Goal: Information Seeking & Learning: Learn about a topic

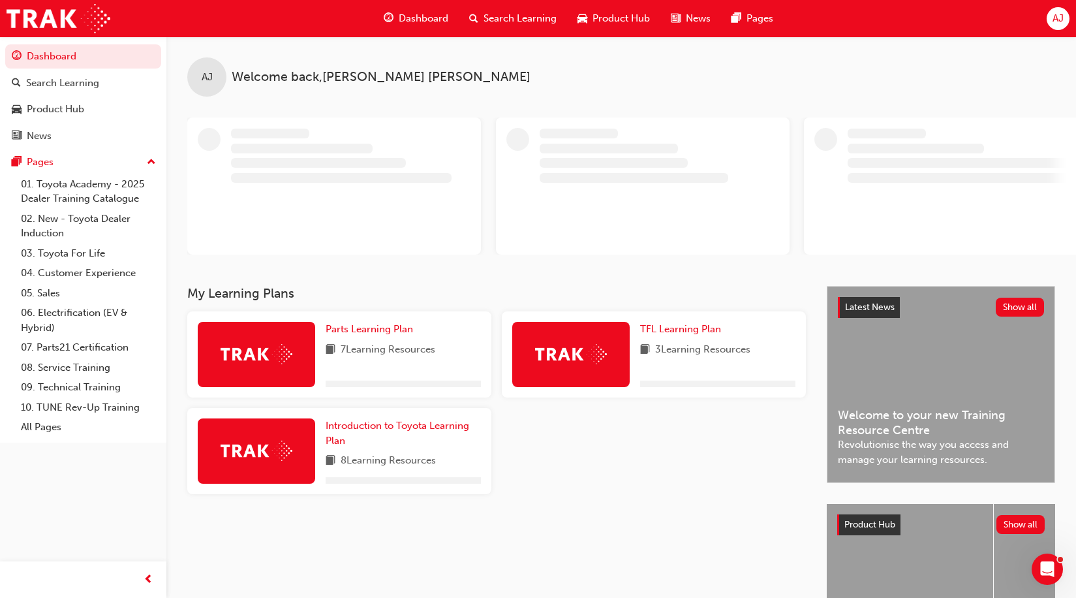
click at [621, 508] on div "My Learning Plans Parts Learning Plan 7 Learning Resources TFL Learning Plan 3 …" at bounding box center [507, 488] width 640 height 405
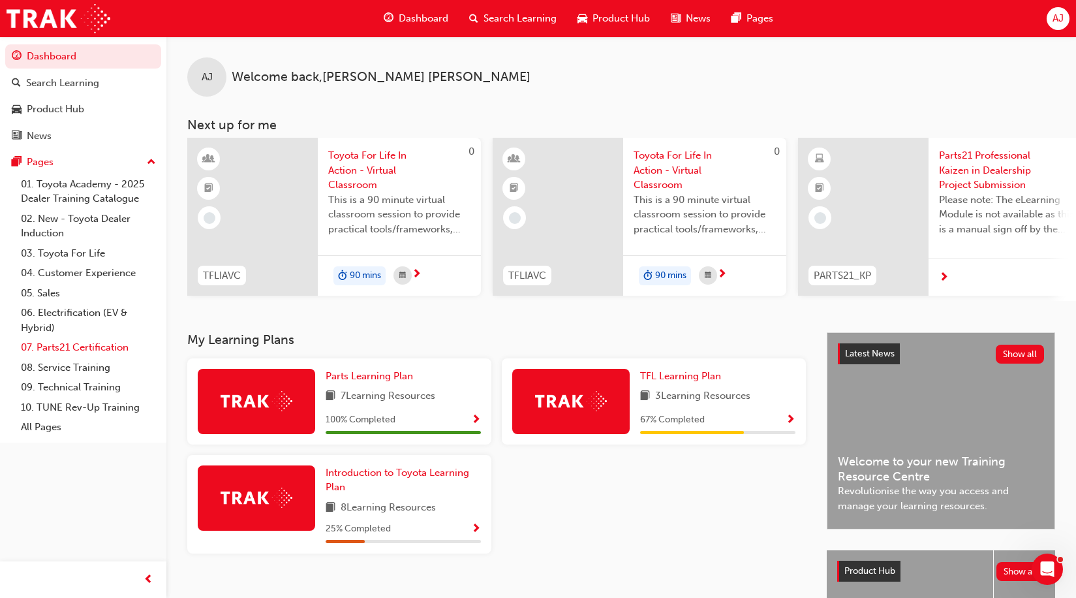
click at [109, 353] on link "07. Parts21 Certification" at bounding box center [89, 347] width 146 height 20
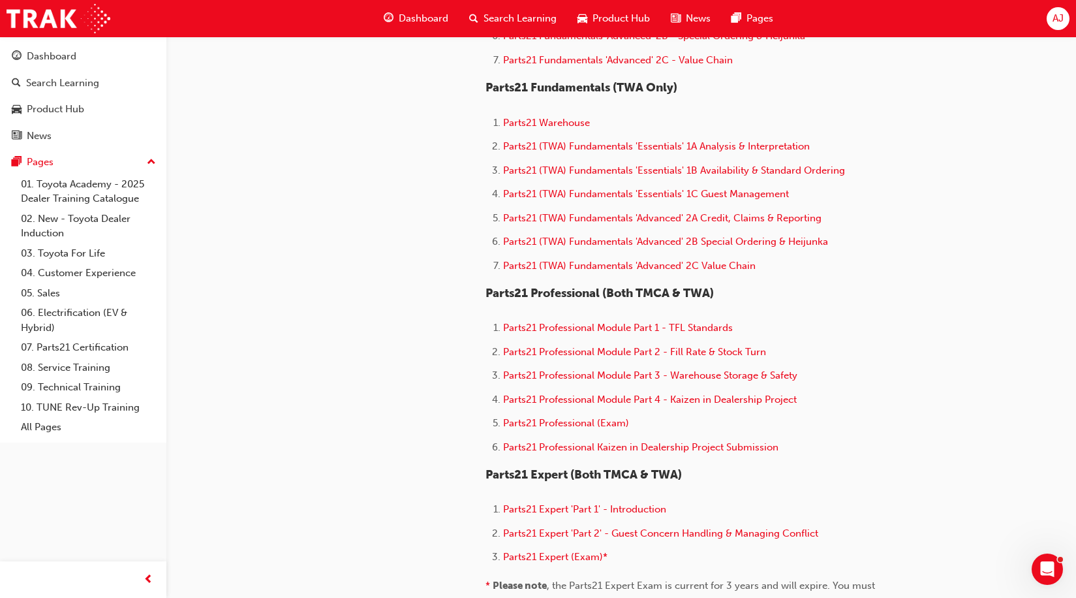
scroll to position [653, 0]
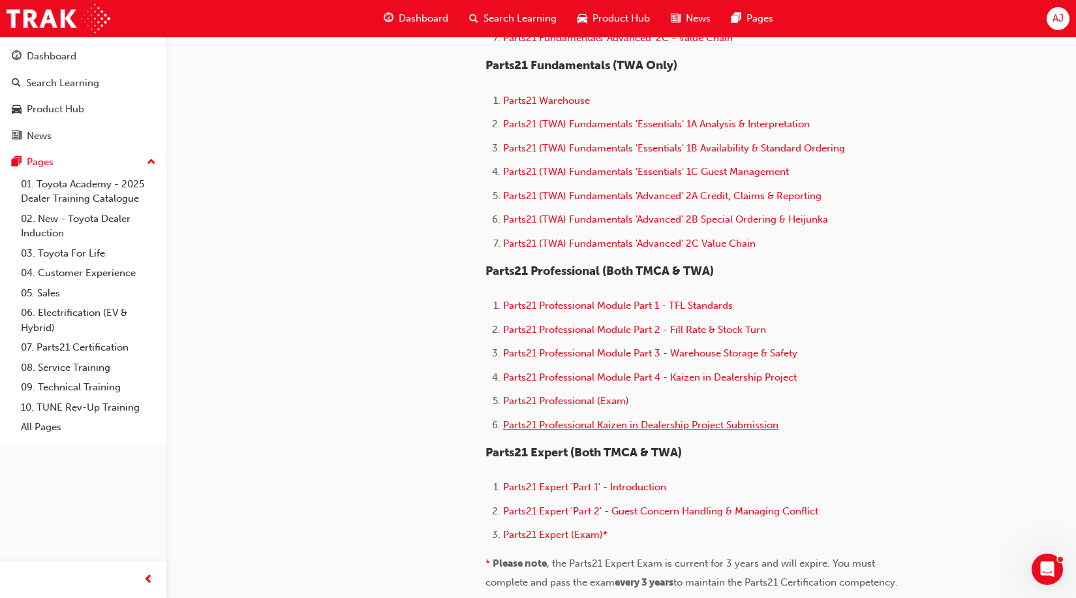
click at [629, 427] on span "Parts21 Professional Kaizen in Dealership Project Submission" at bounding box center [640, 425] width 275 height 12
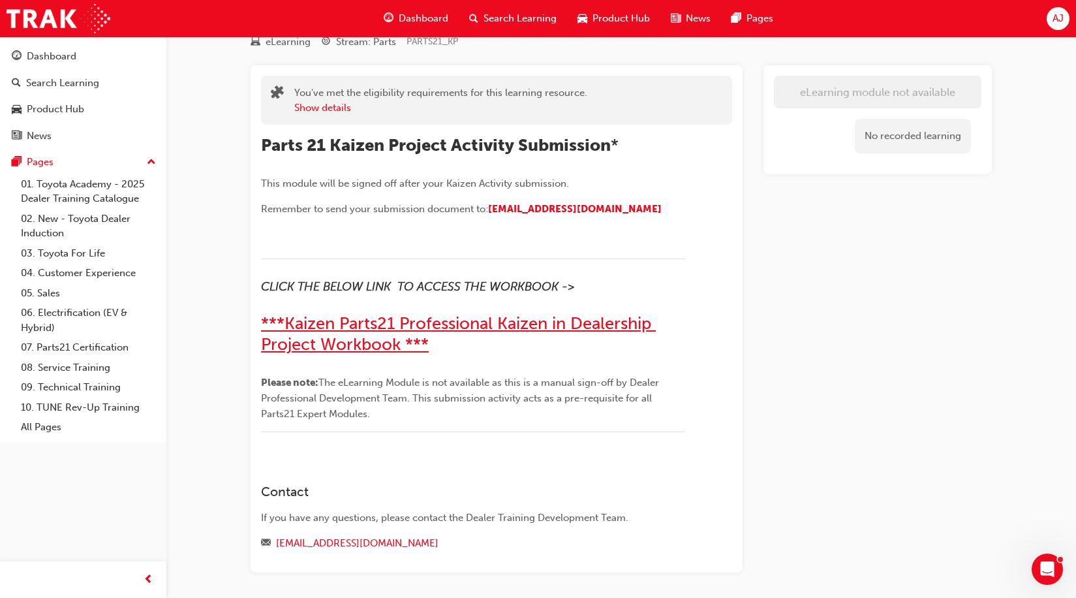
scroll to position [101, 0]
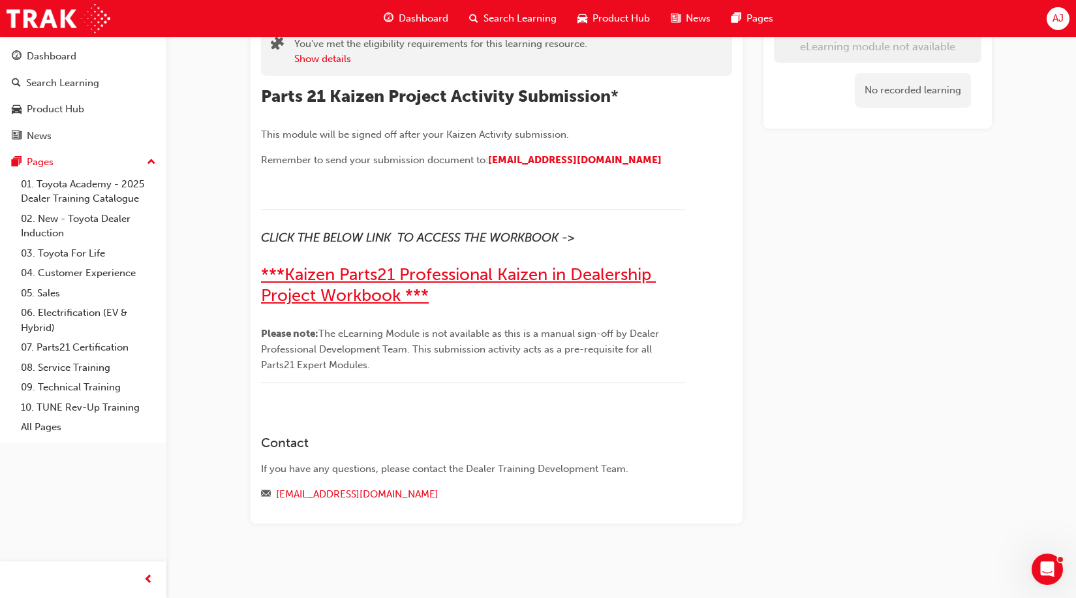
click at [390, 292] on span "***Kaizen Parts21 Professional Kaizen in Dealership Project Workbook ***" at bounding box center [458, 284] width 395 height 41
